Goal: Communication & Community: Answer question/provide support

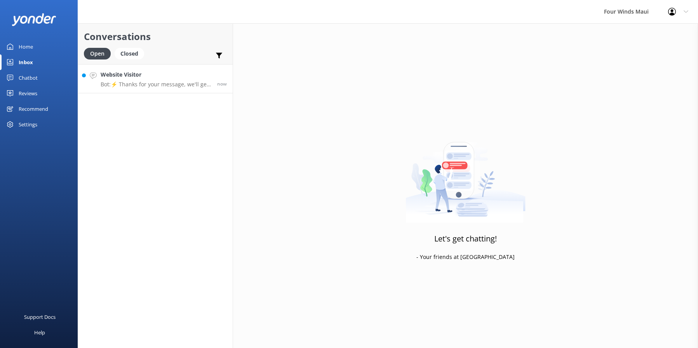
click at [195, 84] on p "Bot: ⚡ Thanks for your message, we'll get back to you as soon as we can. Feel f…" at bounding box center [156, 84] width 111 height 7
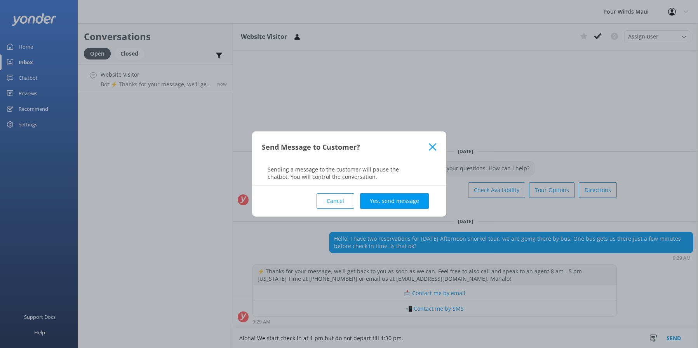
type textarea "Aloha! We start check in at 1 pm but do not depart till 1:30 pm."
drag, startPoint x: 397, startPoint y: 191, endPoint x: 396, endPoint y: 197, distance: 5.8
click at [397, 195] on div "Cancel Yes, send message" at bounding box center [349, 200] width 175 height 31
click at [396, 197] on button "Yes, send message" at bounding box center [394, 201] width 69 height 16
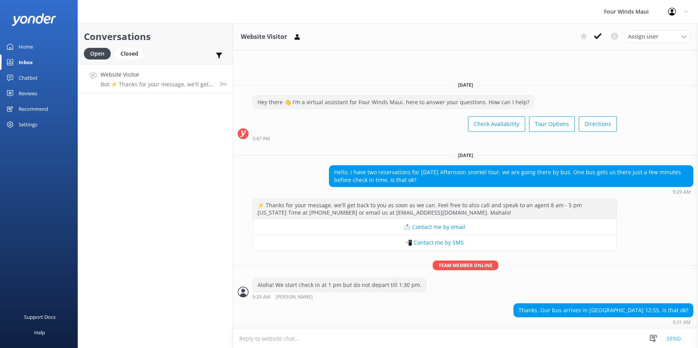
scroll to position [1, 0]
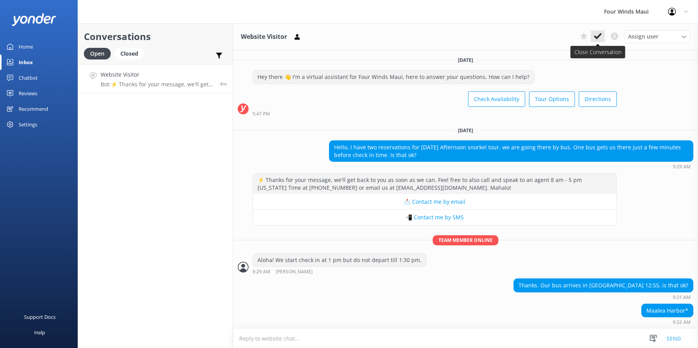
click at [600, 40] on icon at bounding box center [598, 36] width 8 height 8
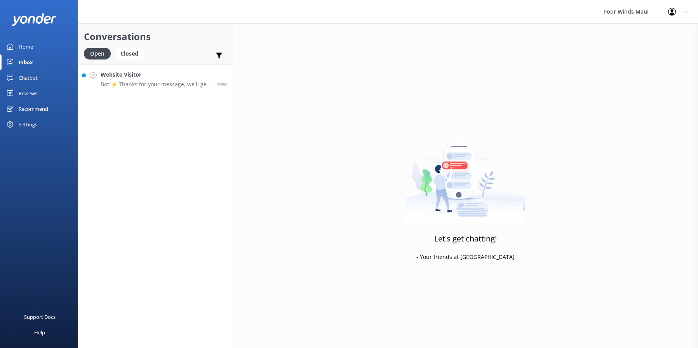
click at [171, 78] on h4 "Website Visitor" at bounding box center [156, 74] width 111 height 9
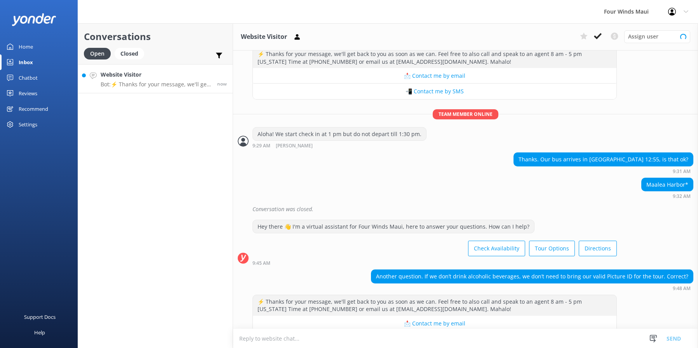
scroll to position [157, 0]
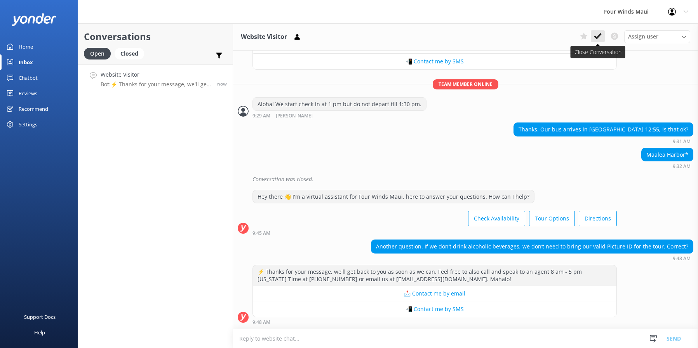
click at [600, 37] on icon at bounding box center [598, 36] width 8 height 8
